Goal: Find specific page/section: Find specific page/section

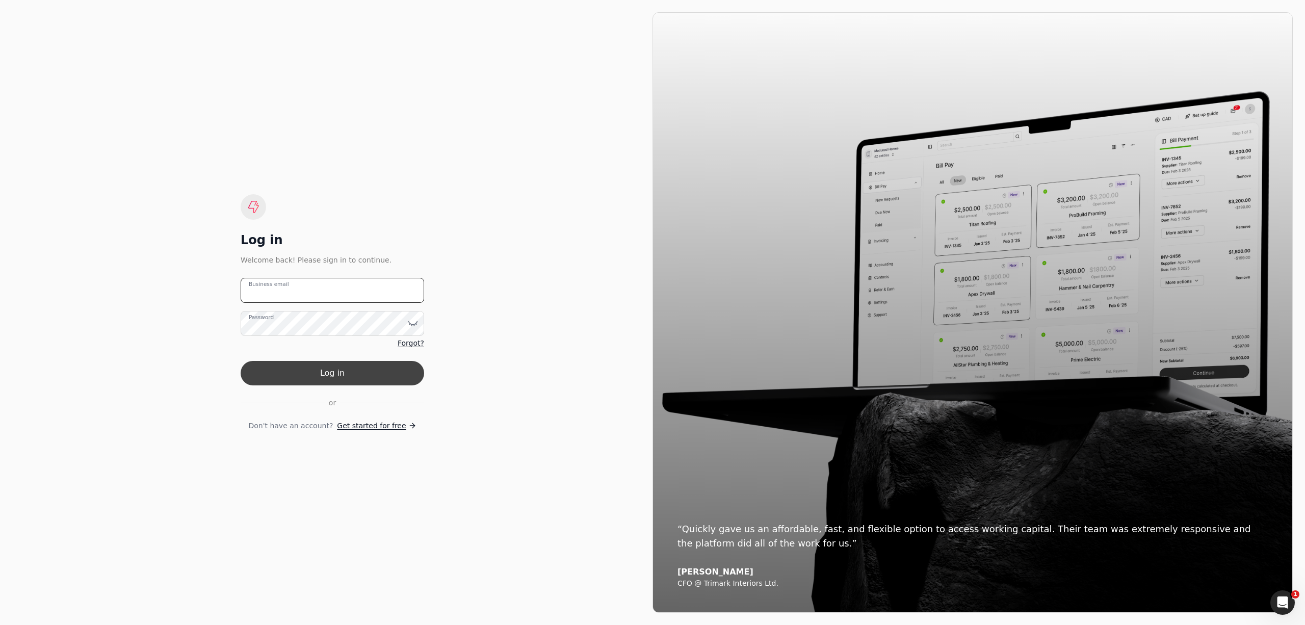
type email "[PERSON_NAME][EMAIL_ADDRESS][DOMAIN_NAME]"
click at [403, 378] on button "Log in" at bounding box center [332, 373] width 183 height 24
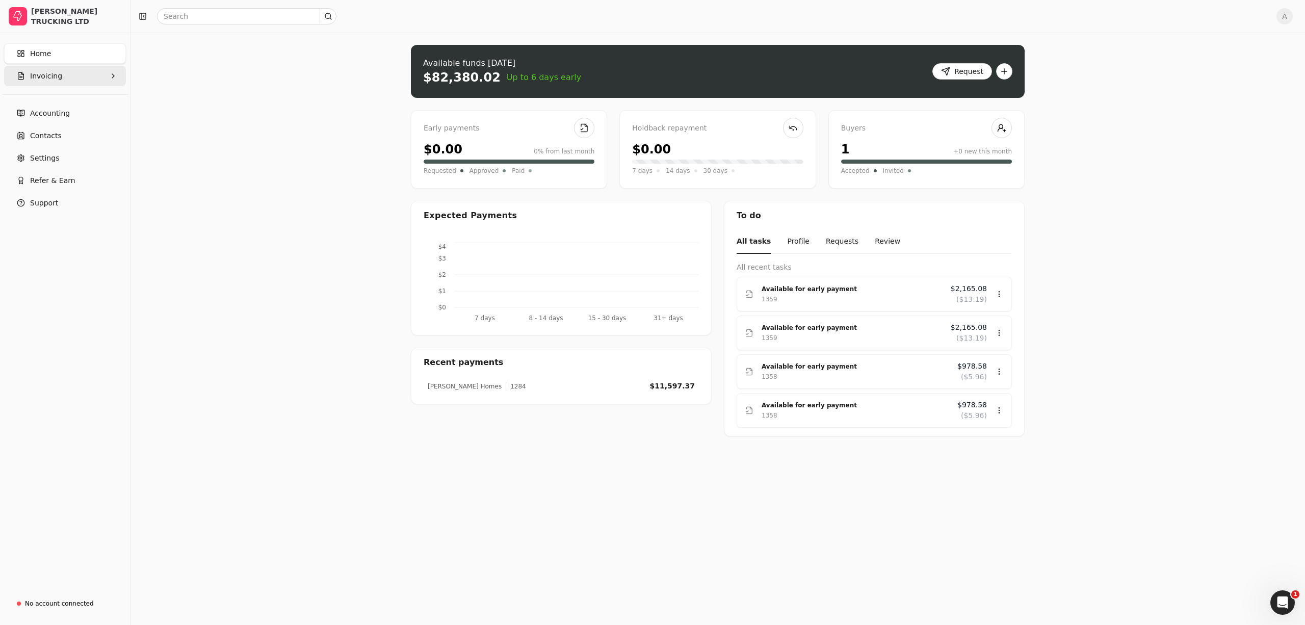
click at [61, 85] on button "Invoicing" at bounding box center [65, 76] width 122 height 20
click at [24, 94] on Invoices "All Invoices" at bounding box center [65, 100] width 118 height 20
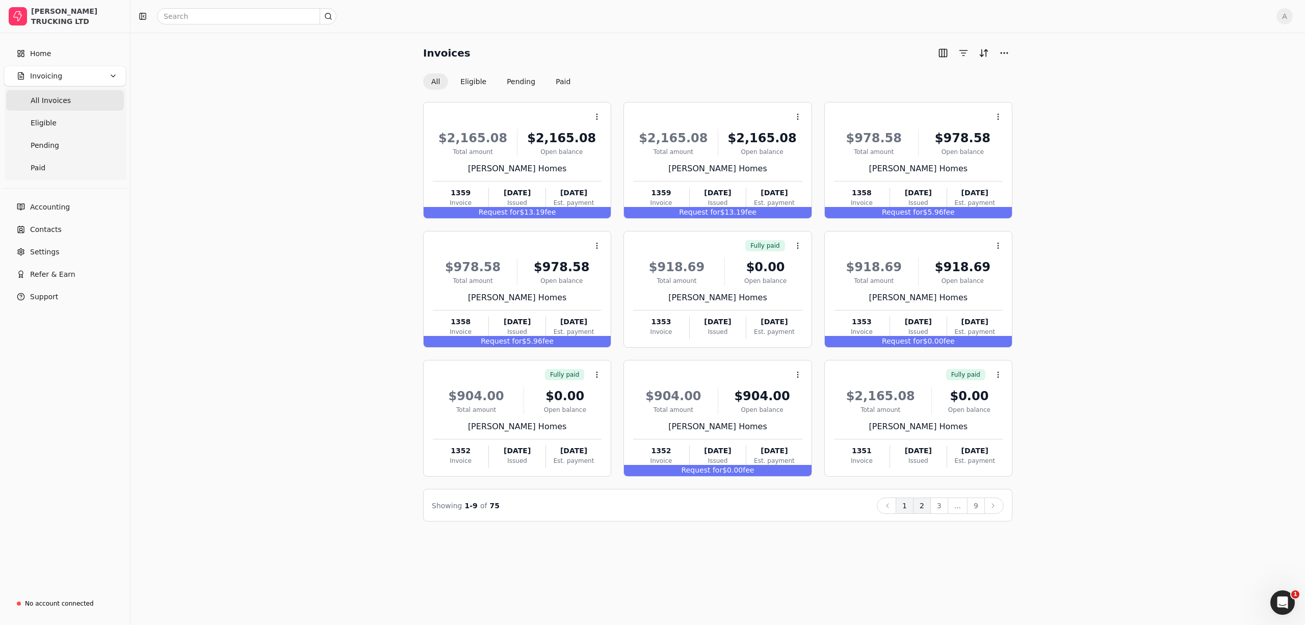
click at [919, 505] on button "2" at bounding box center [922, 505] width 18 height 16
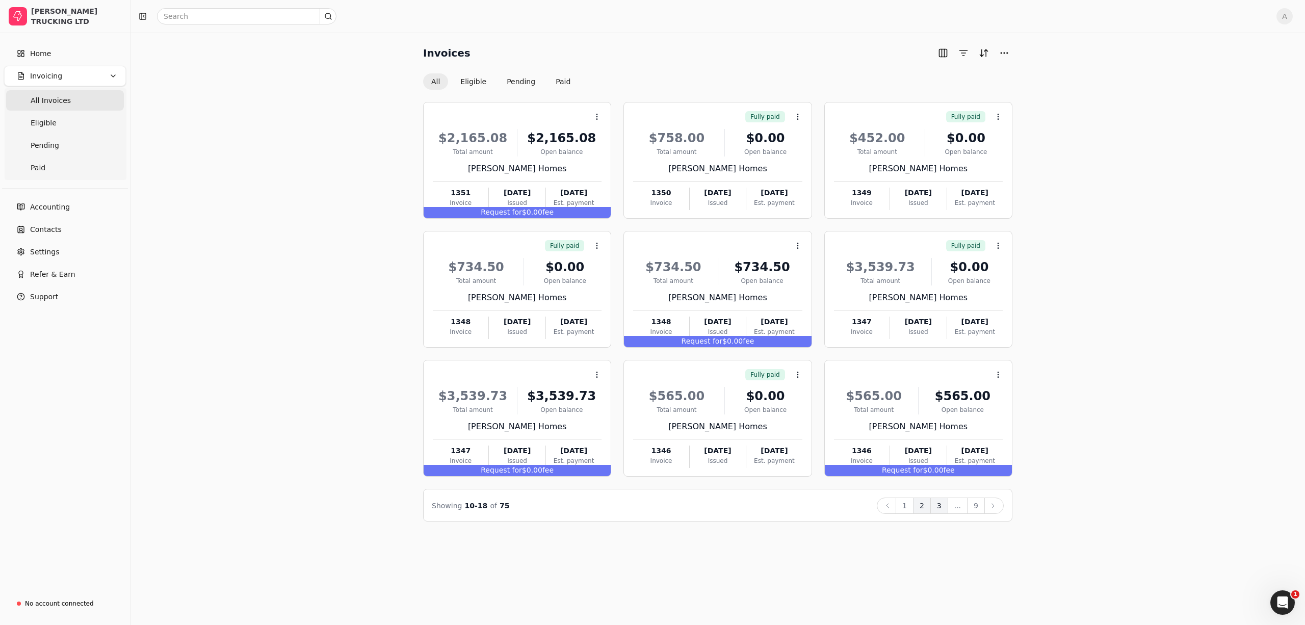
click at [943, 508] on button "3" at bounding box center [939, 505] width 18 height 16
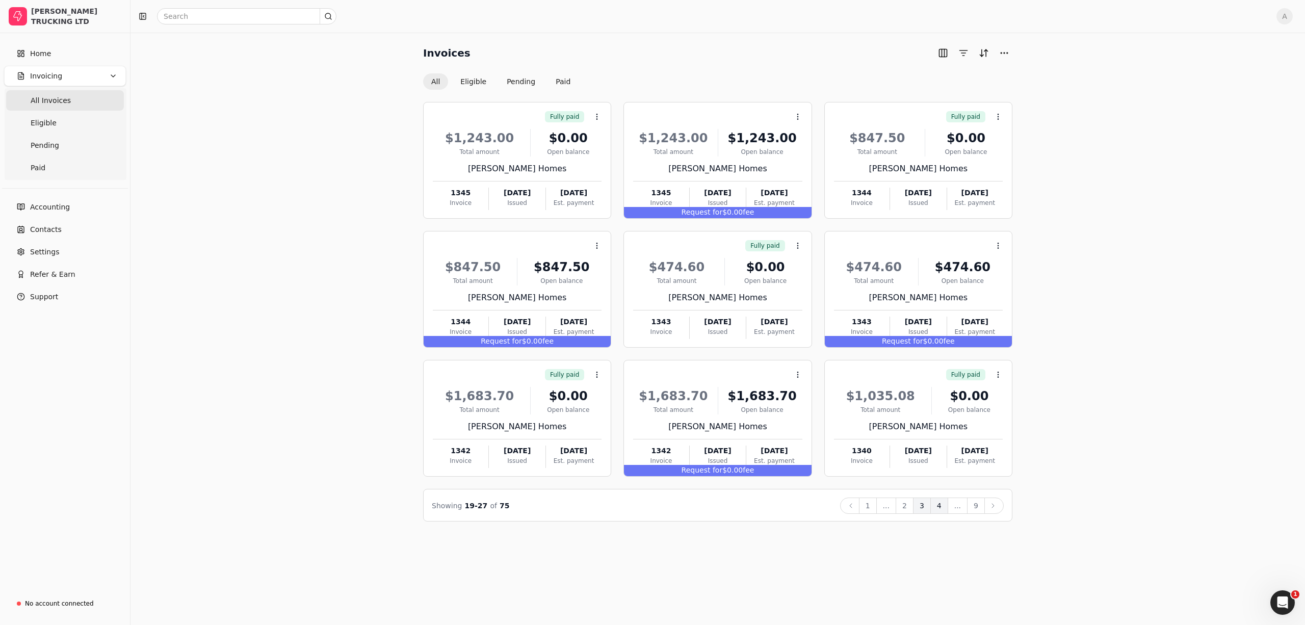
click at [934, 510] on button "4" at bounding box center [939, 505] width 18 height 16
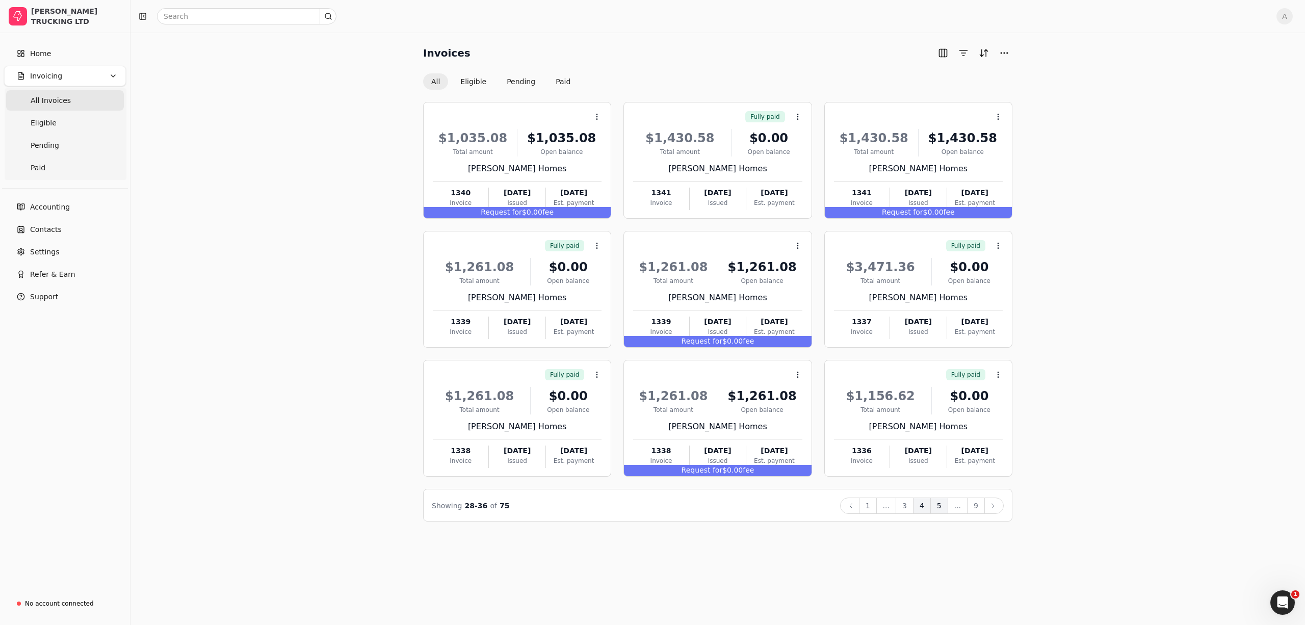
click at [934, 504] on button "5" at bounding box center [939, 505] width 18 height 16
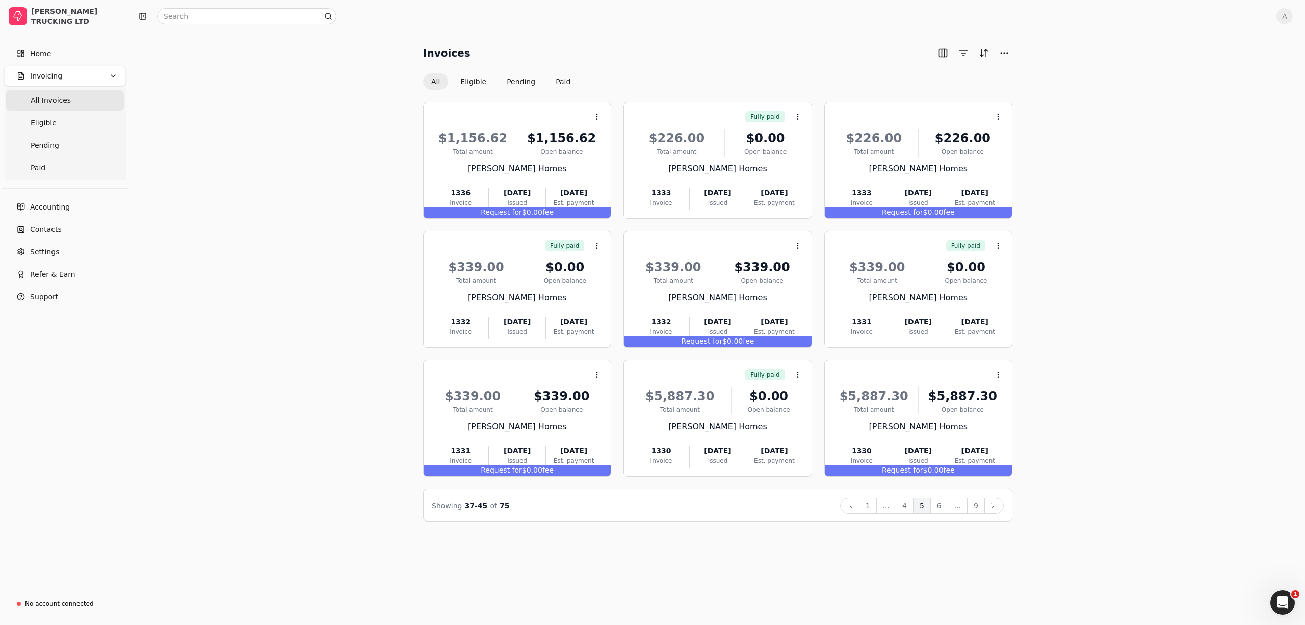
click at [31, 99] on span "All Invoices" at bounding box center [51, 100] width 40 height 11
